Goal: Transaction & Acquisition: Purchase product/service

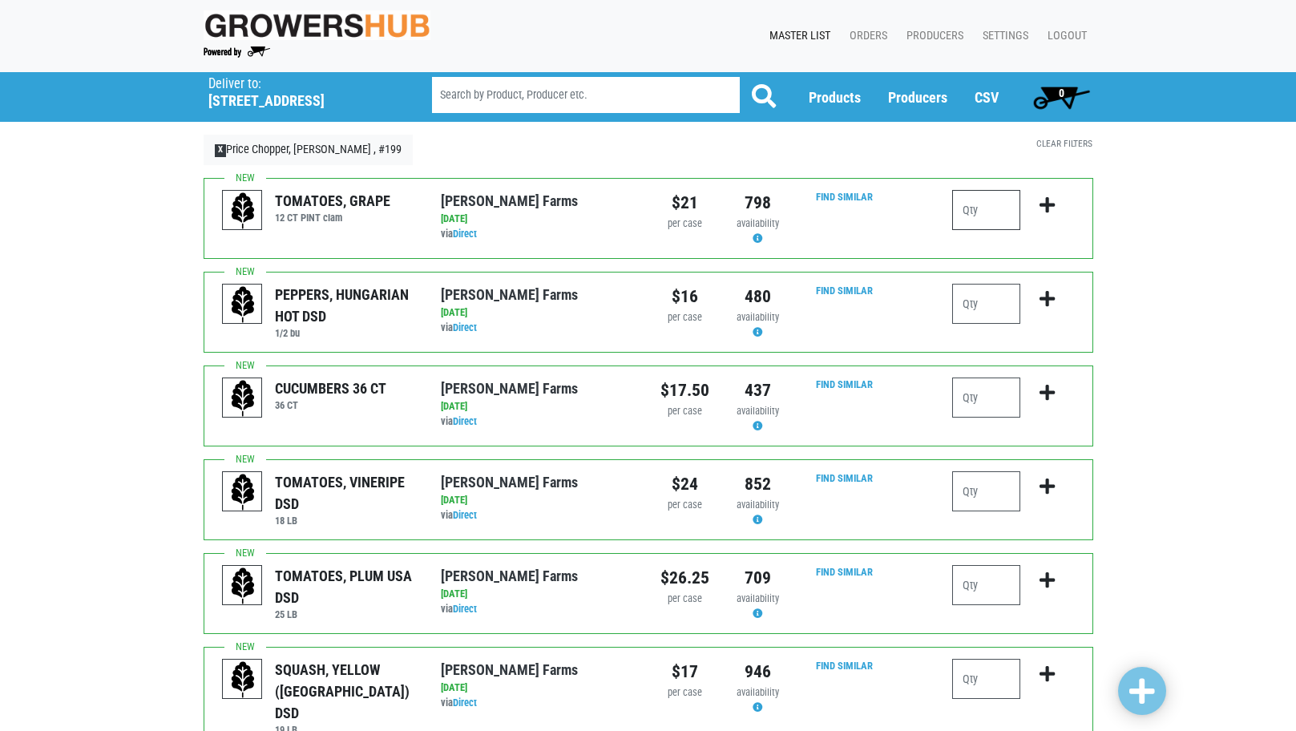
click at [980, 209] on input "number" at bounding box center [986, 210] width 68 height 40
type input "1"
click at [976, 393] on input "number" at bounding box center [986, 397] width 68 height 40
type input "3"
click at [1014, 500] on input "number" at bounding box center [986, 491] width 68 height 40
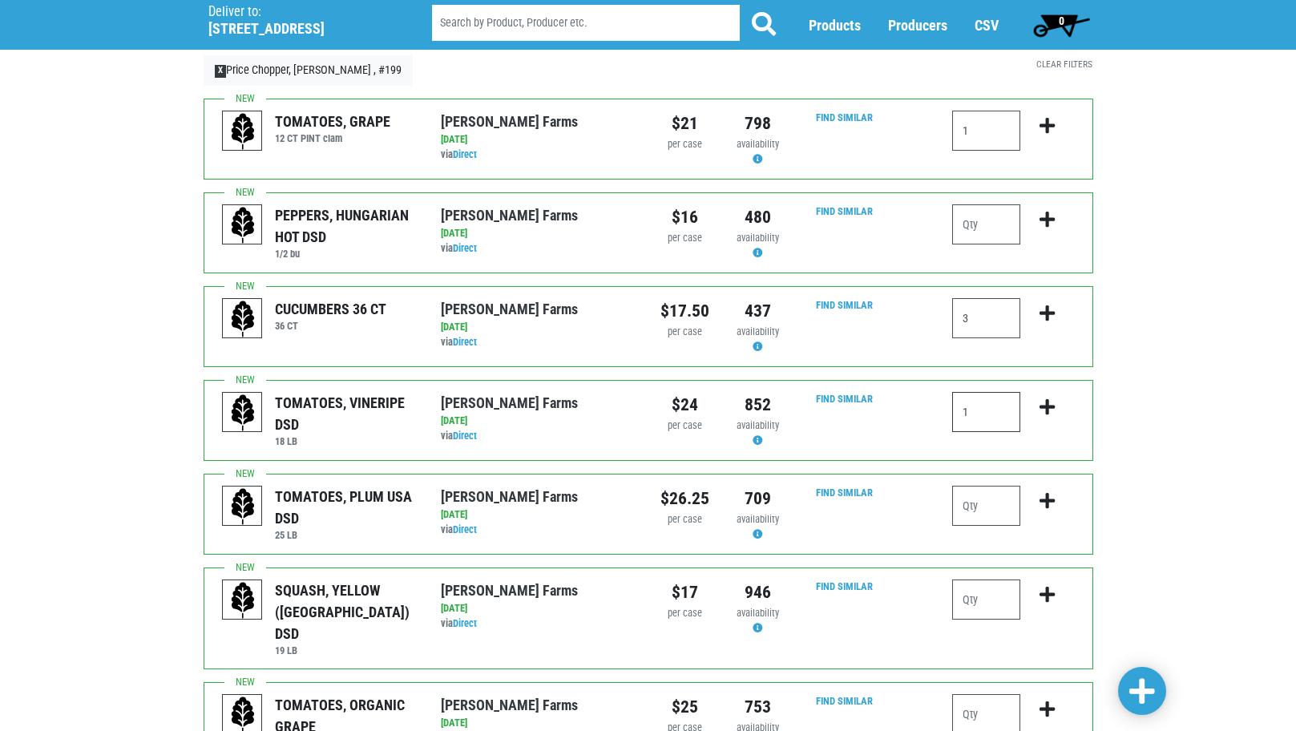
scroll to position [80, 0]
type input "1"
click at [1010, 590] on input "number" at bounding box center [986, 599] width 68 height 40
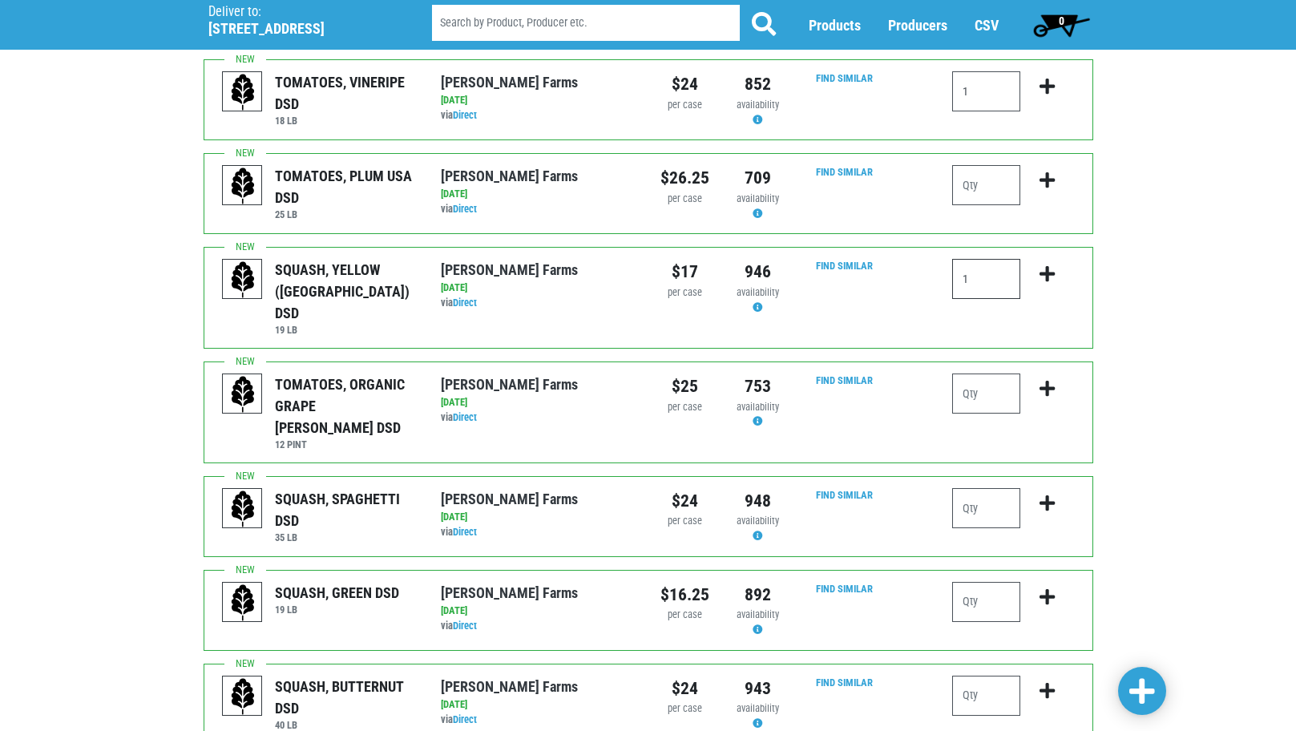
scroll to position [401, 0]
type input "1"
click at [996, 581] on input "number" at bounding box center [986, 601] width 68 height 40
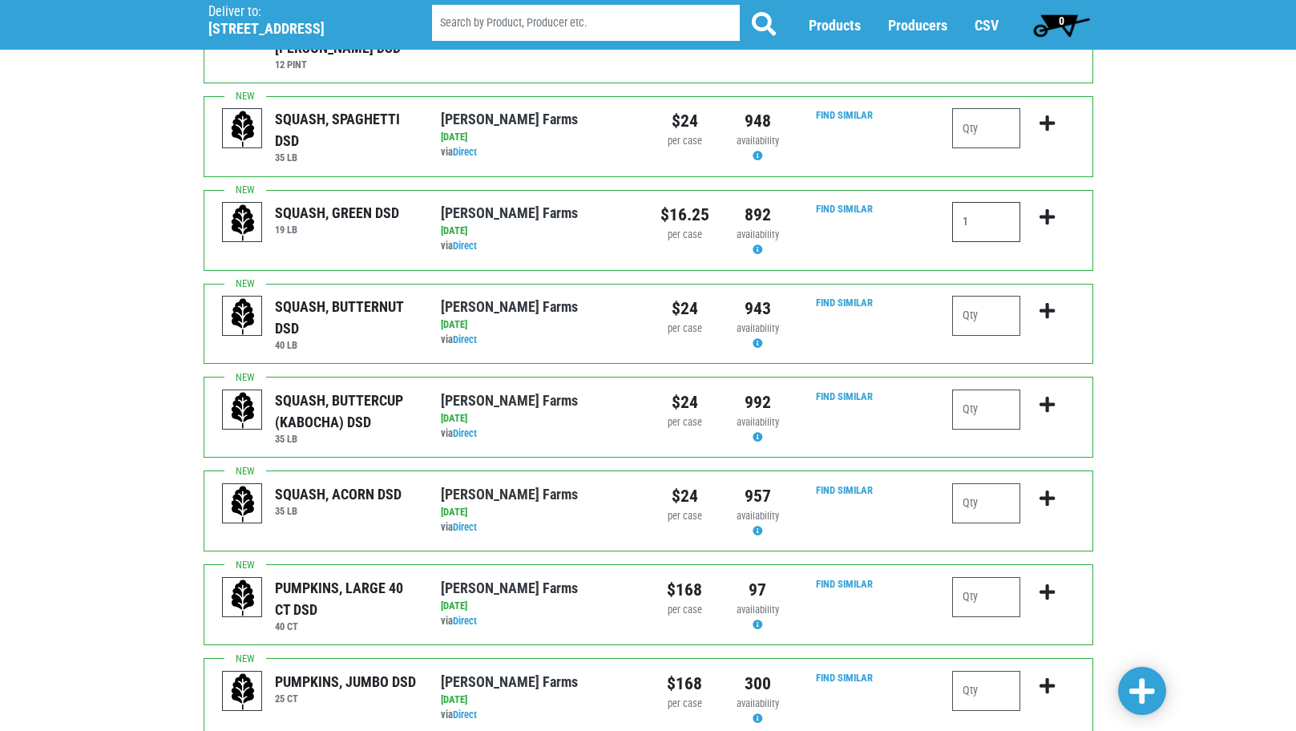
scroll to position [962, 0]
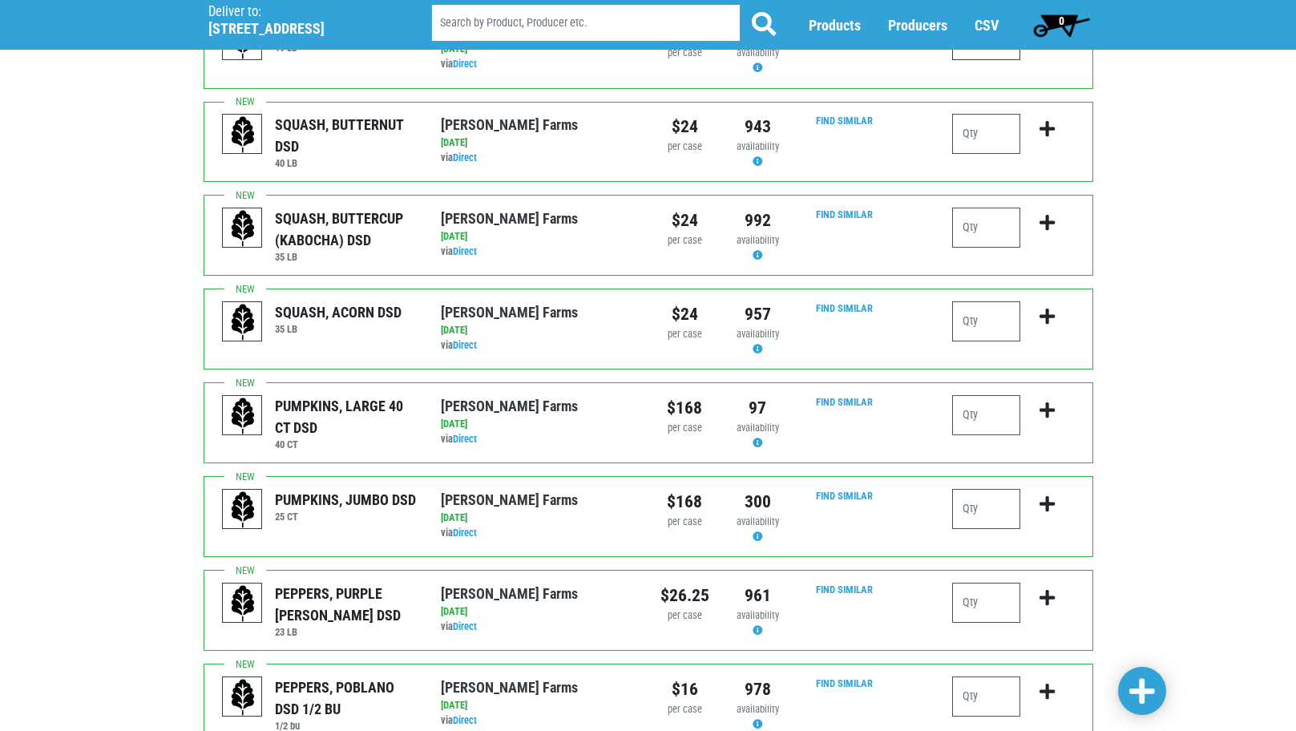
type input "1"
click at [984, 583] on input "number" at bounding box center [986, 603] width 68 height 40
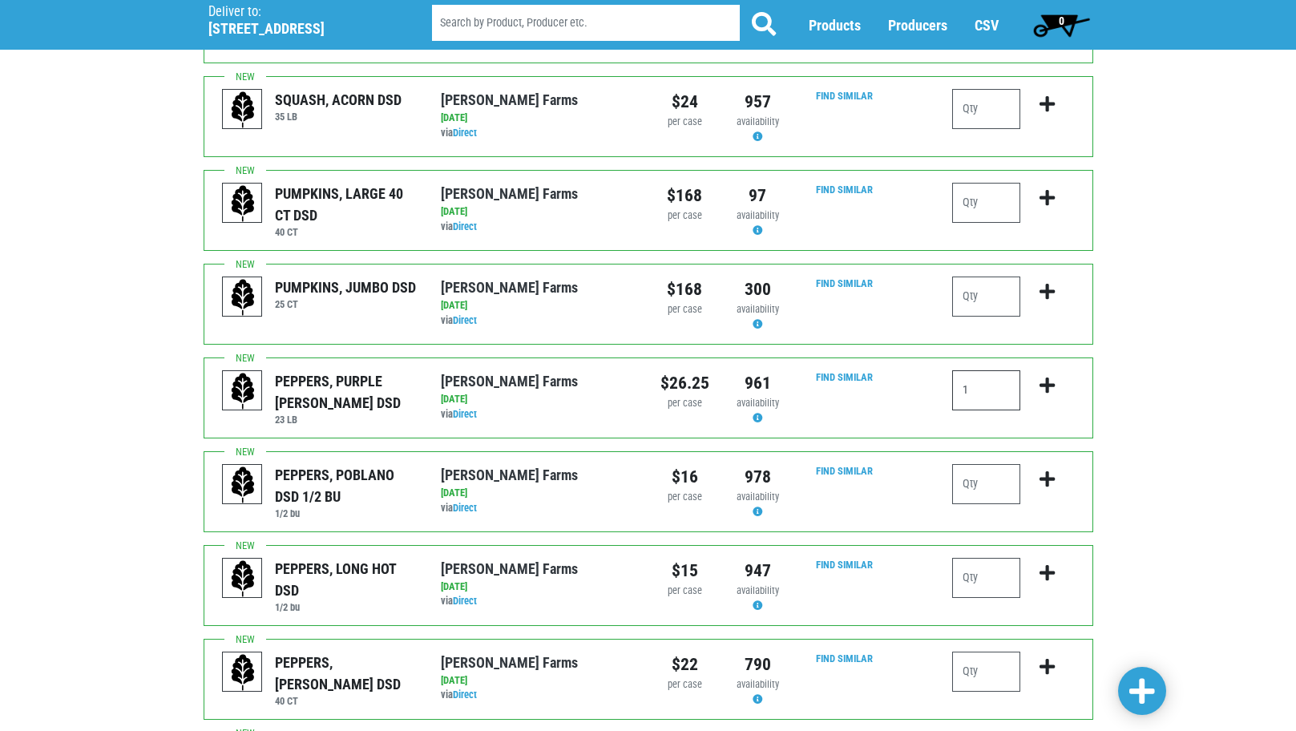
scroll to position [1202, 0]
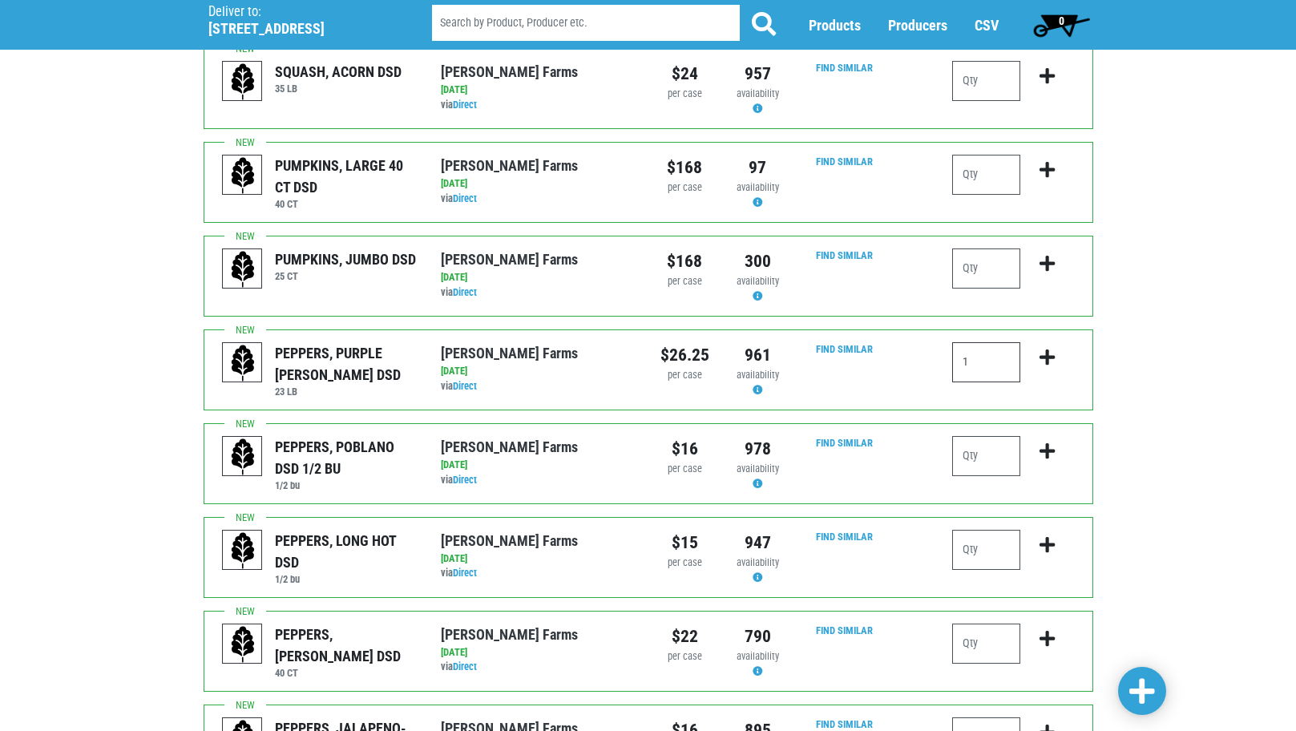
type input "1"
click at [975, 624] on input "number" at bounding box center [986, 644] width 68 height 40
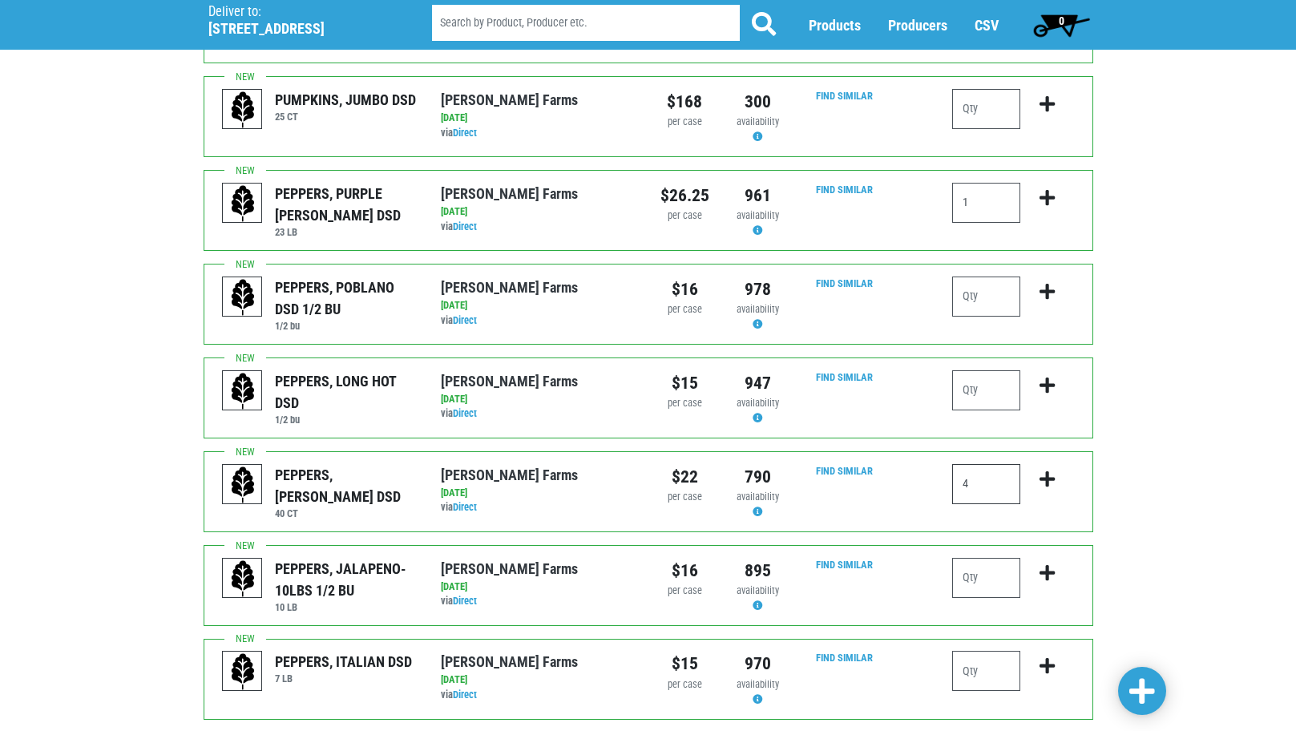
scroll to position [1362, 0]
type input "4"
click at [1141, 692] on span at bounding box center [1142, 691] width 26 height 29
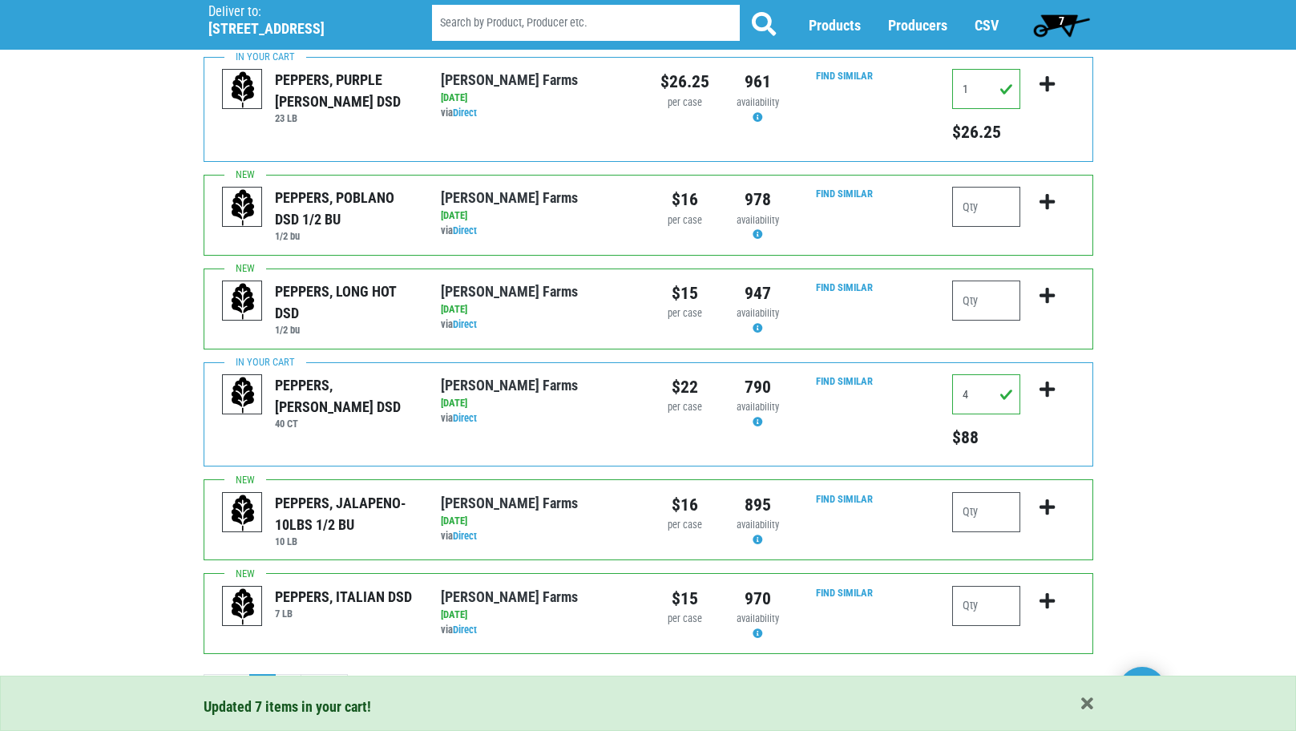
scroll to position [1577, 0]
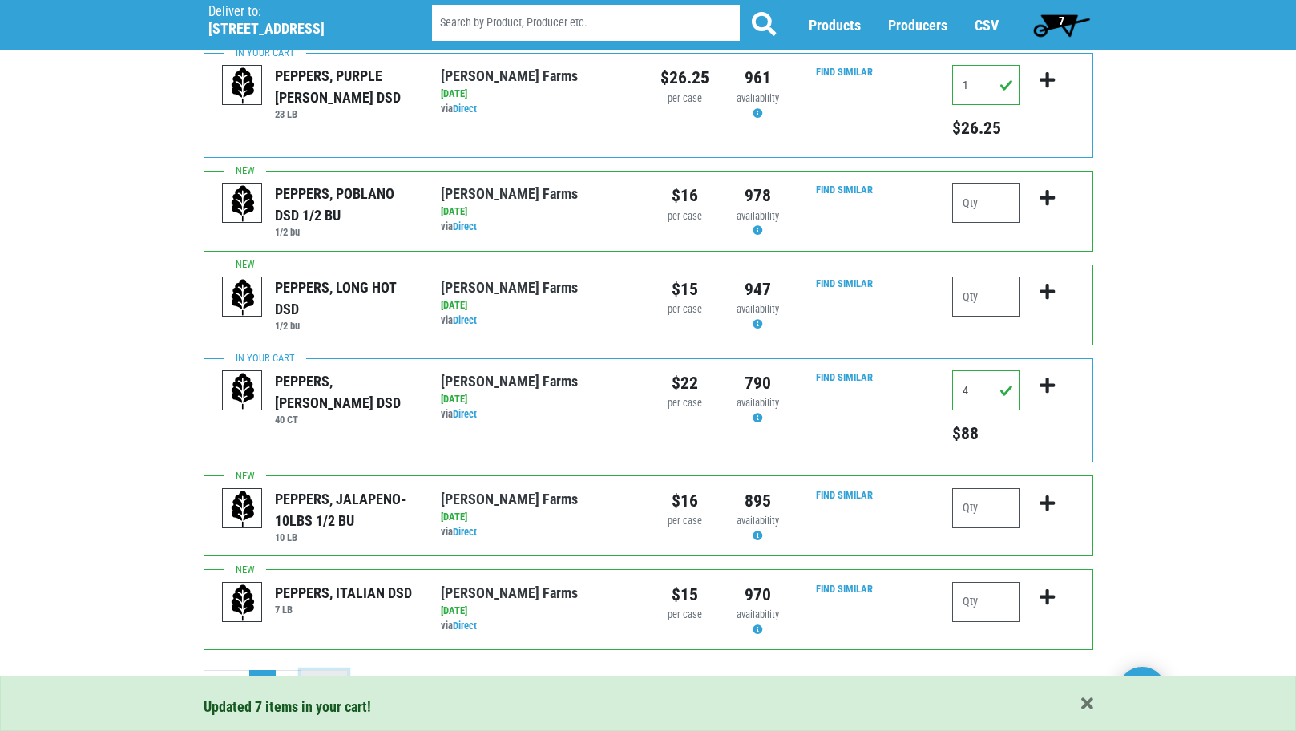
click at [323, 670] on link "Next ›" at bounding box center [324, 684] width 47 height 29
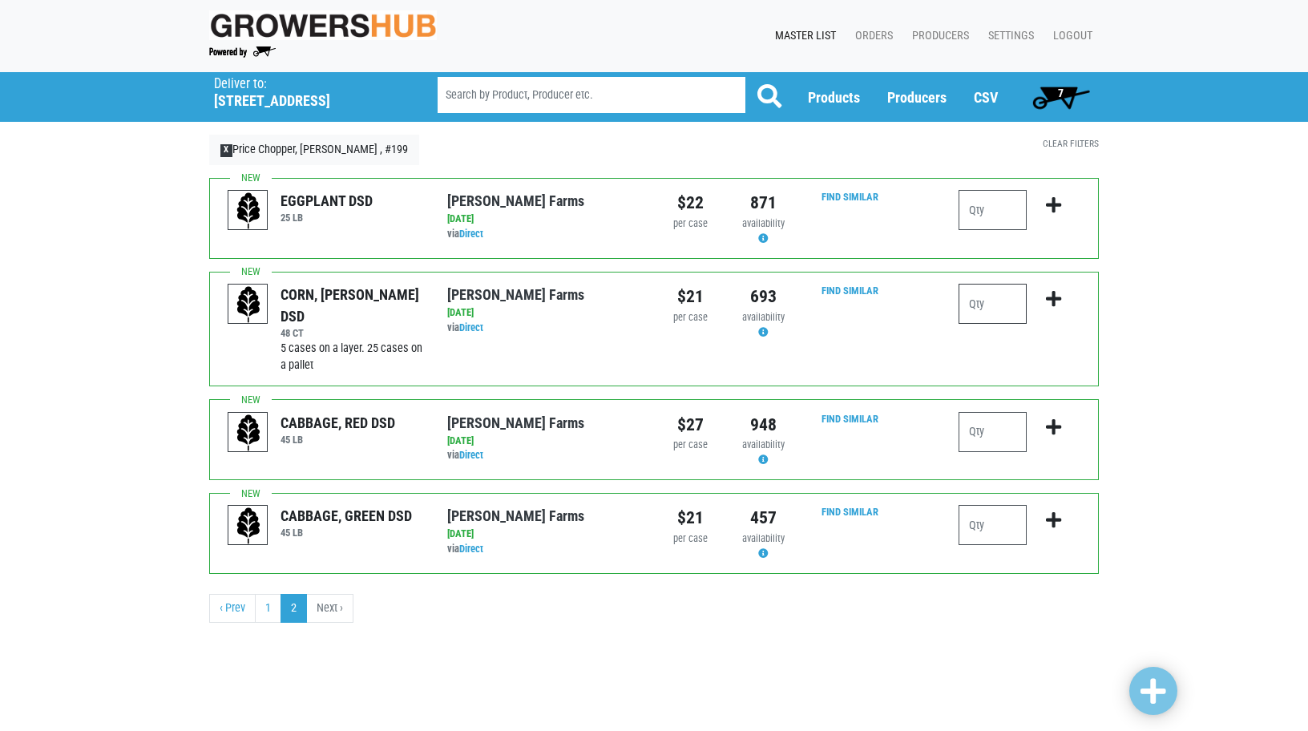
click at [995, 294] on input "number" at bounding box center [993, 304] width 68 height 40
type input "15"
click at [1162, 698] on span at bounding box center [1153, 691] width 26 height 29
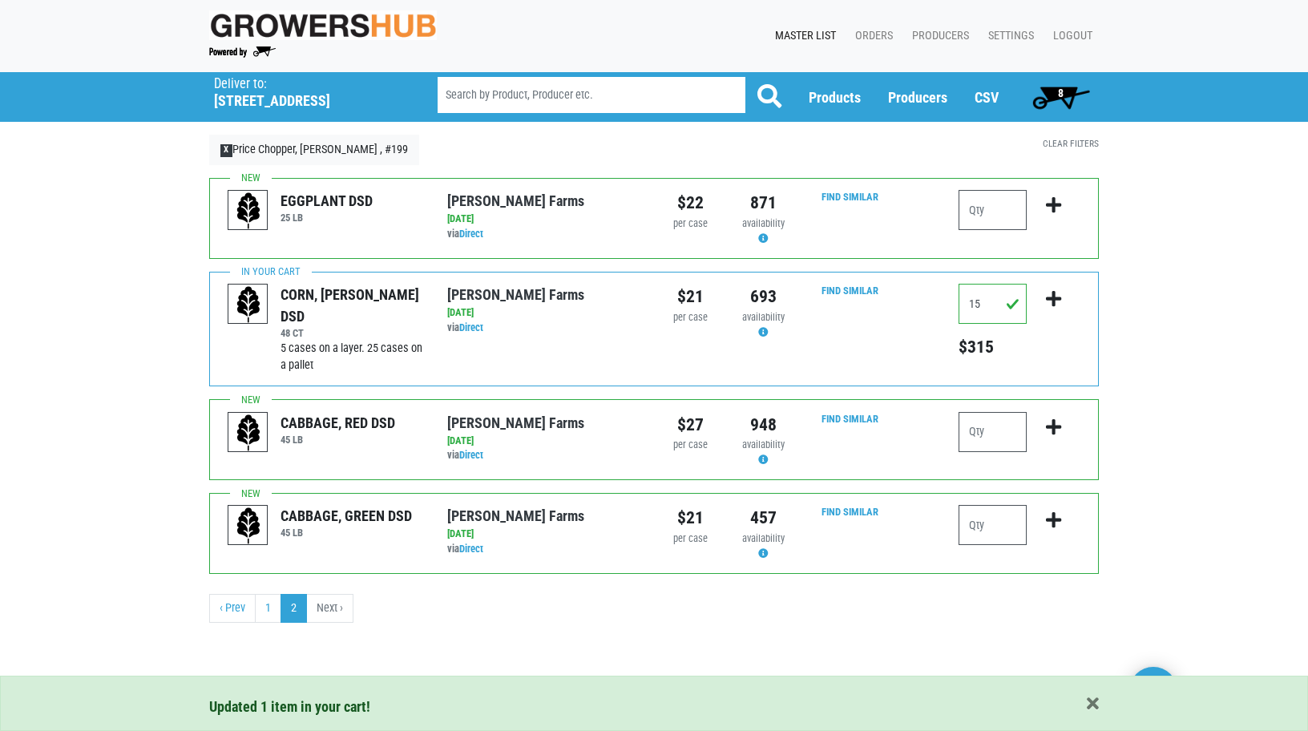
click at [1060, 91] on span "8" at bounding box center [1061, 93] width 6 height 13
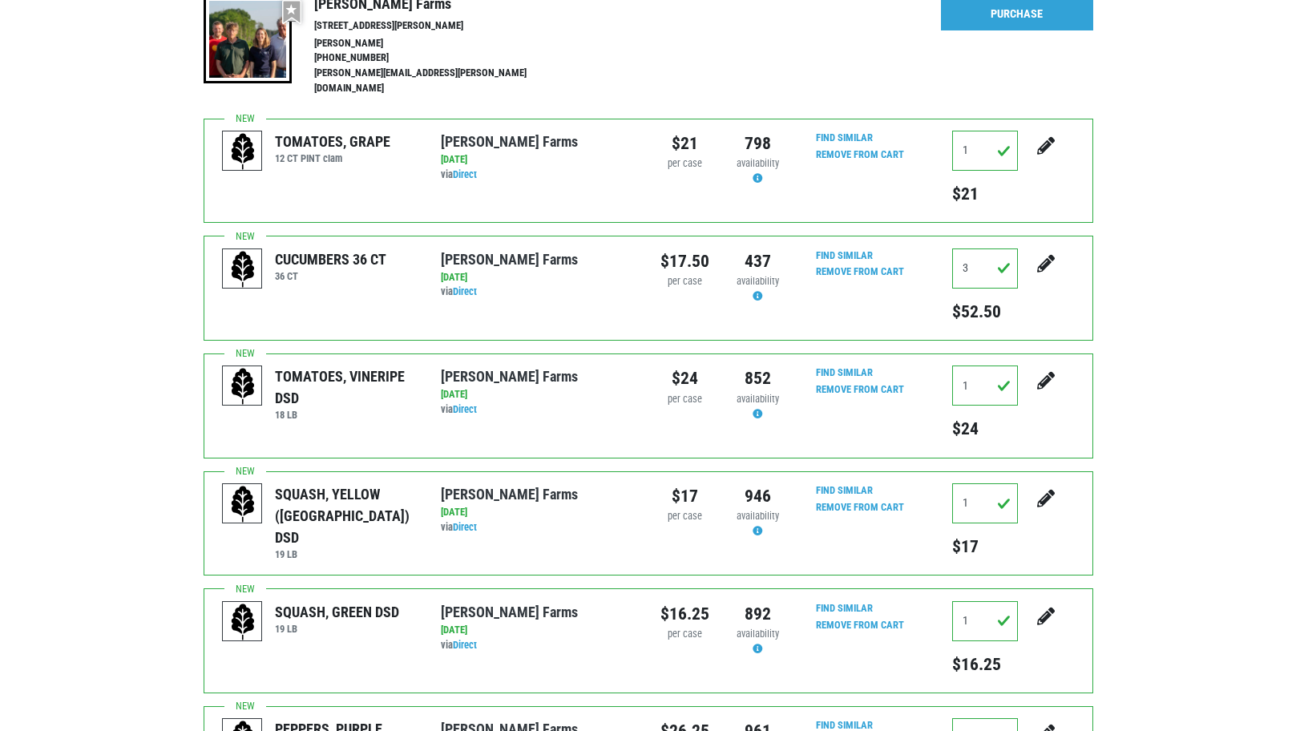
scroll to position [141, 0]
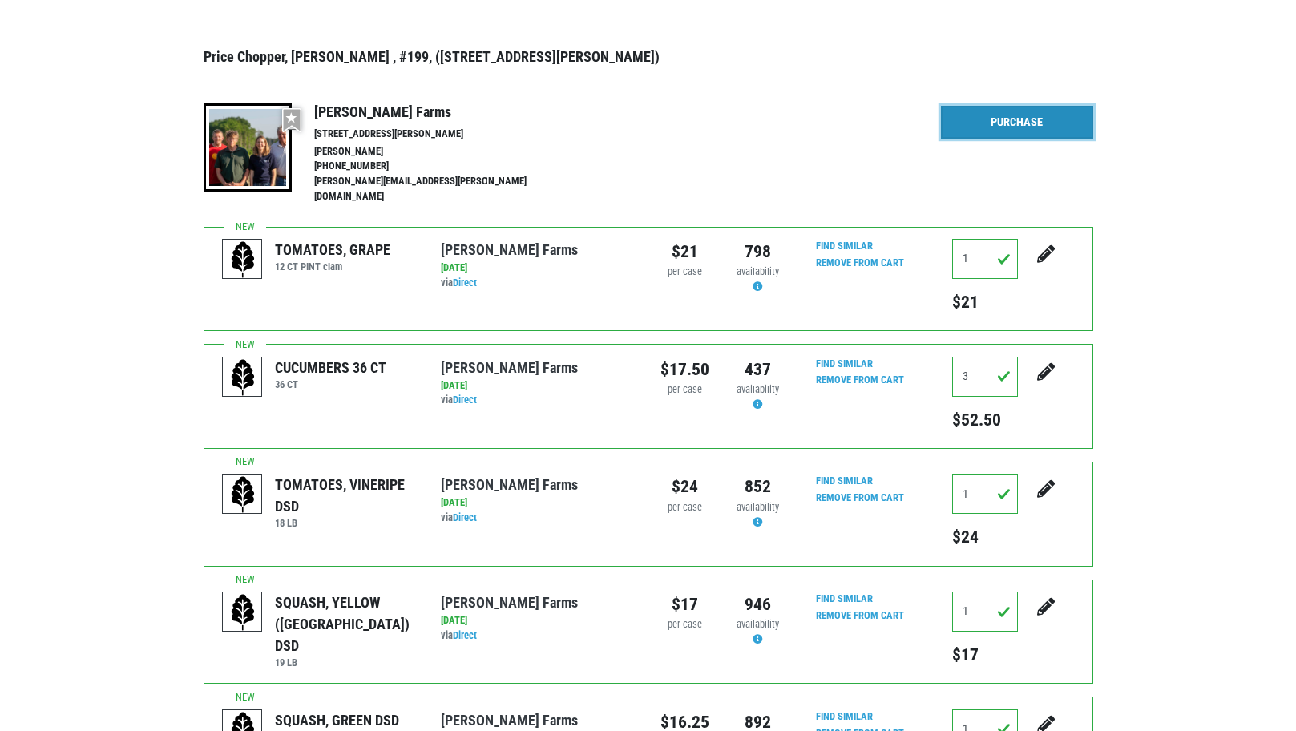
click at [1007, 119] on link "Purchase" at bounding box center [1017, 123] width 152 height 34
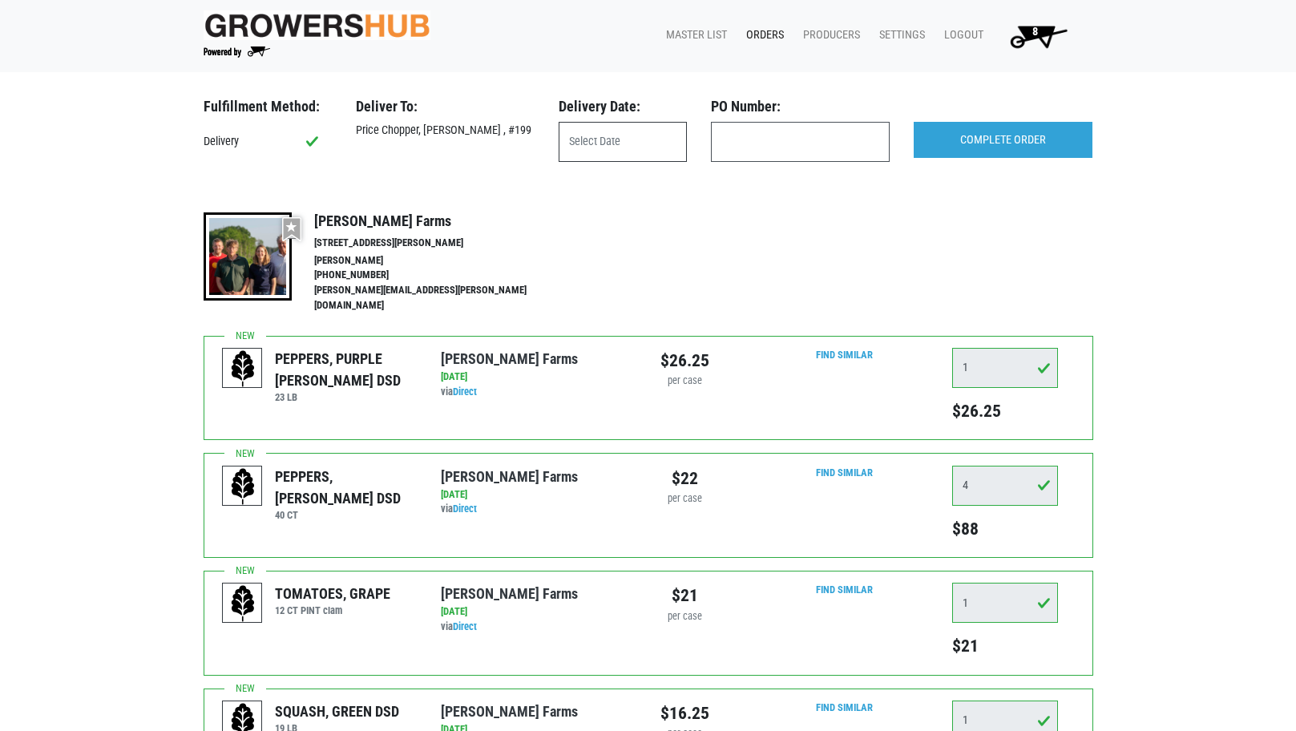
click at [632, 144] on input "text" at bounding box center [623, 142] width 128 height 40
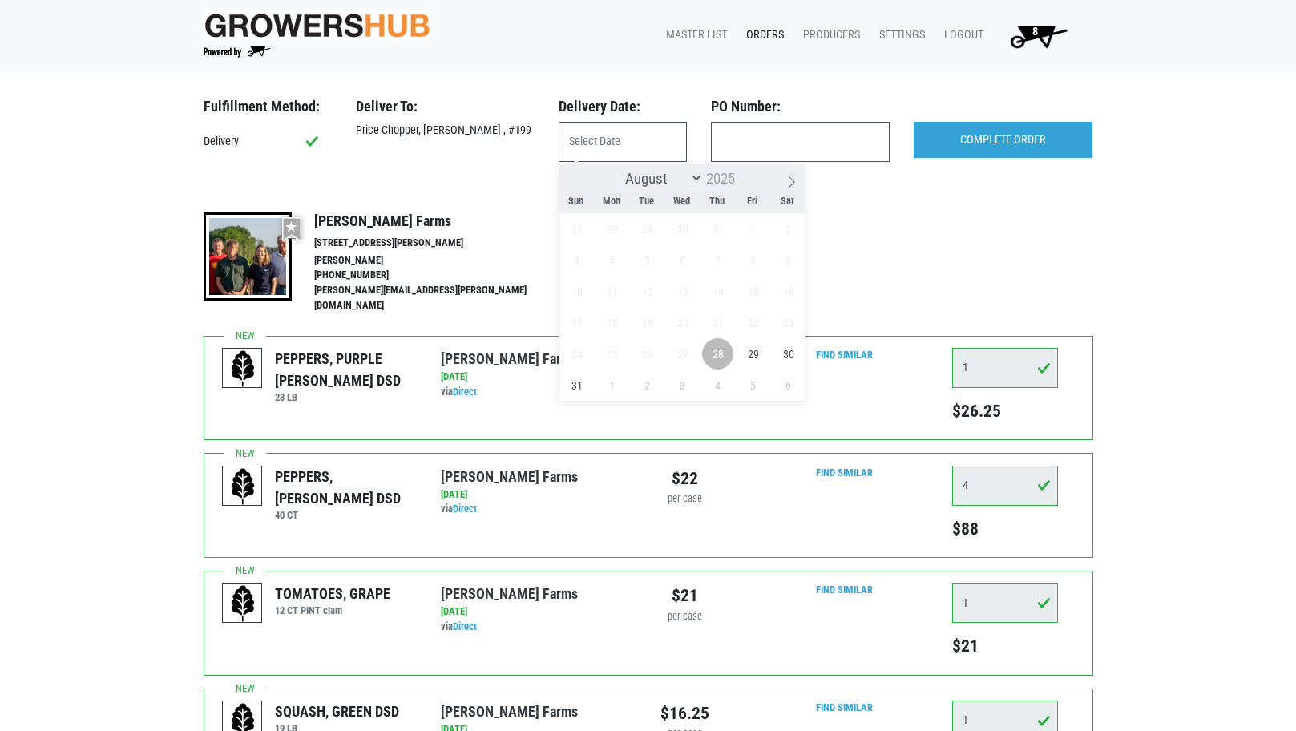
click at [716, 354] on span "28" at bounding box center [717, 353] width 31 height 31
type input "[DATE]"
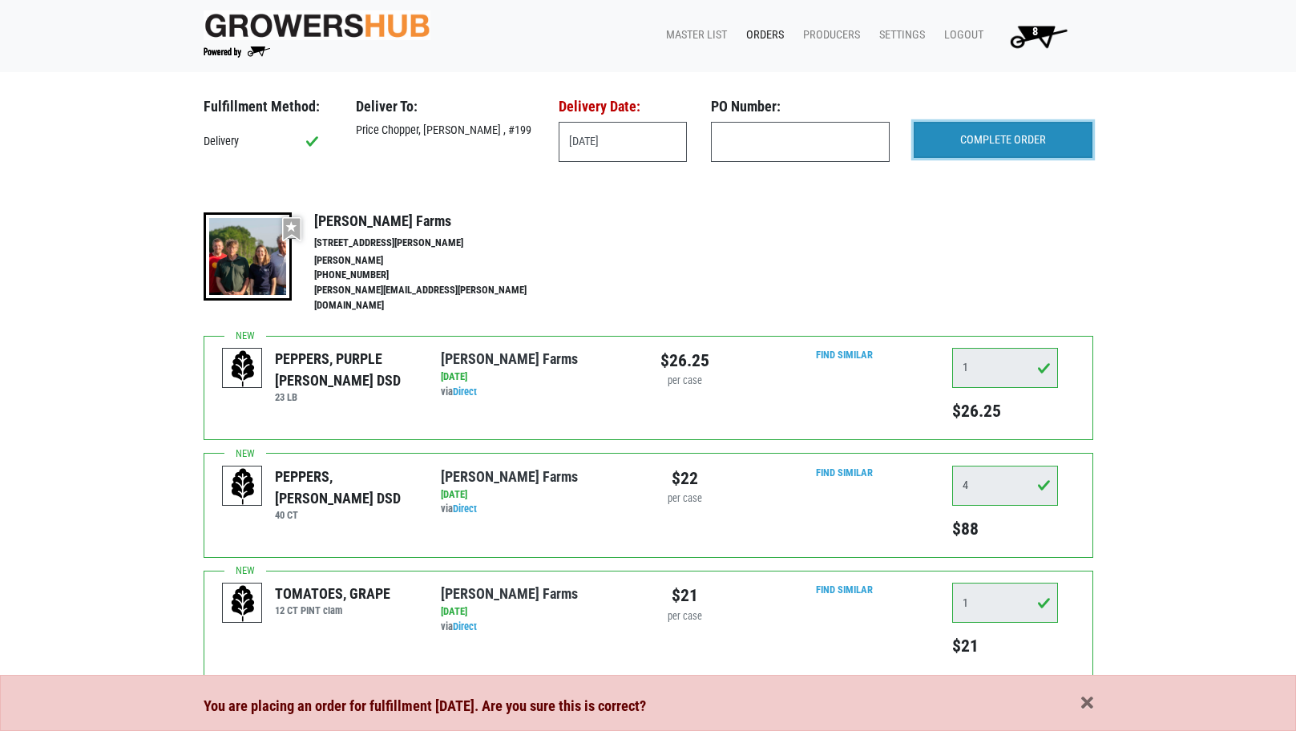
click at [1008, 134] on input "COMPLETE ORDER" at bounding box center [1003, 140] width 179 height 37
click at [1088, 703] on span "button" at bounding box center [1087, 704] width 12 height 18
